Goal: Transaction & Acquisition: Purchase product/service

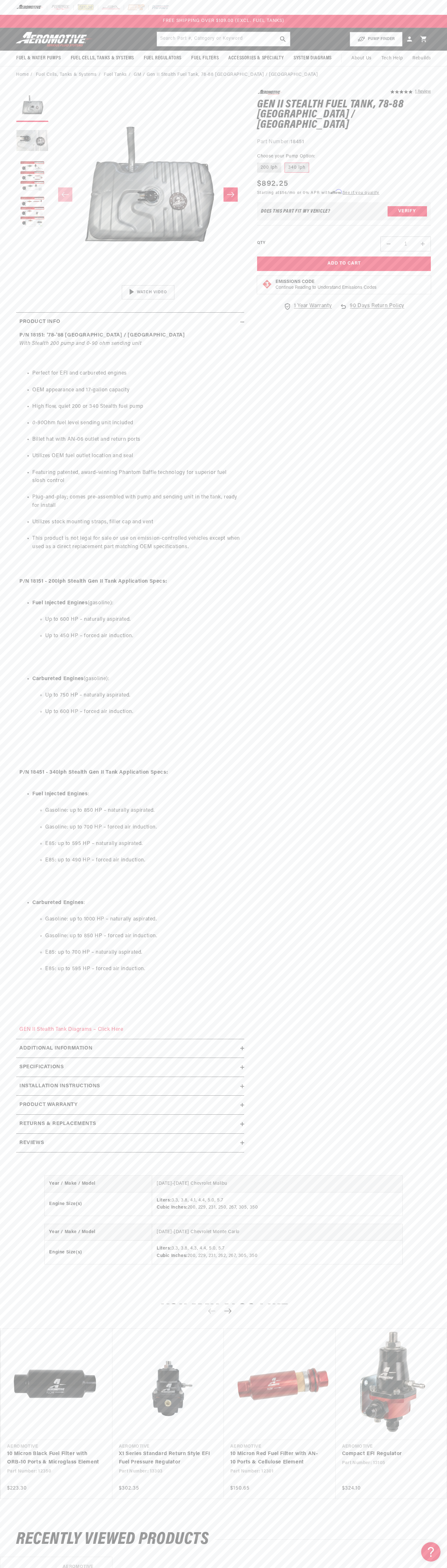
click at [152, 16] on div "FREE SHIPPING OVER $109.00 (EXCL. FUEL TANKS)" at bounding box center [224, 21] width 447 height 13
click at [428, 1099] on div "5.0 star rating 1 Review Gen II Stealth Fuel Tank, 78-88 [GEOGRAPHIC_DATA] / [G…" at bounding box center [337, 624] width 186 height 1069
click at [299, 1563] on html "Skip to content Your cart Your cart is empty Loading... You may also like Subto…" at bounding box center [224, 784] width 447 height 1568
click at [18, 241] on slider-component "Gallery Viewer" at bounding box center [32, 194] width 32 height 210
